Goal: Task Accomplishment & Management: Use online tool/utility

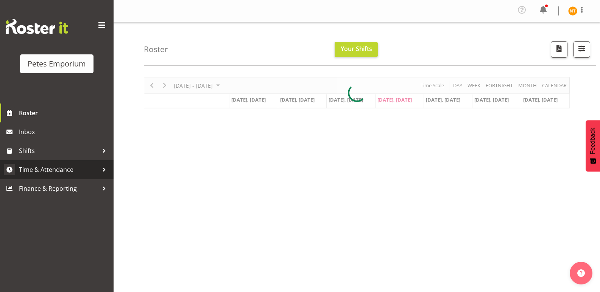
click at [37, 165] on span "Time & Attendance" at bounding box center [58, 169] width 79 height 11
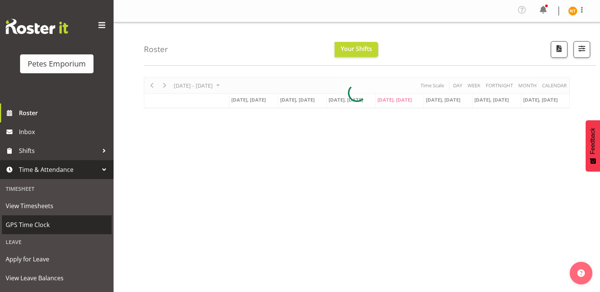
click at [25, 223] on span "GPS Time Clock" at bounding box center [57, 224] width 102 height 11
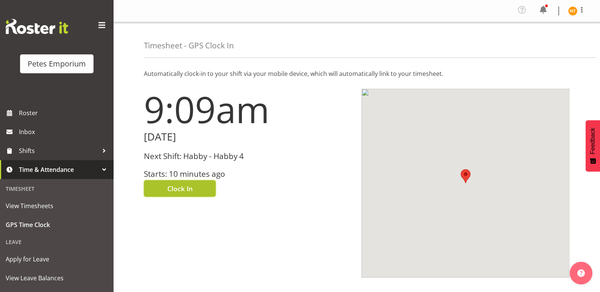
click at [176, 184] on span "Clock In" at bounding box center [179, 189] width 25 height 10
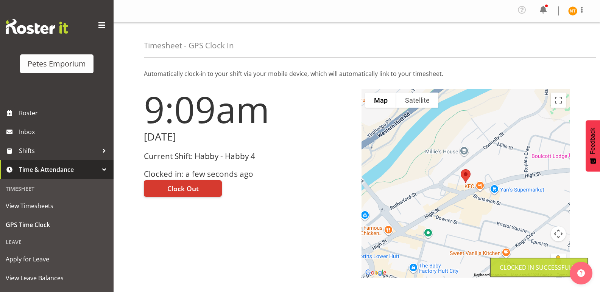
click at [571, 10] on img at bounding box center [572, 10] width 9 height 9
click at [537, 44] on link "Log Out" at bounding box center [549, 42] width 73 height 14
